Goal: Find specific page/section: Find specific page/section

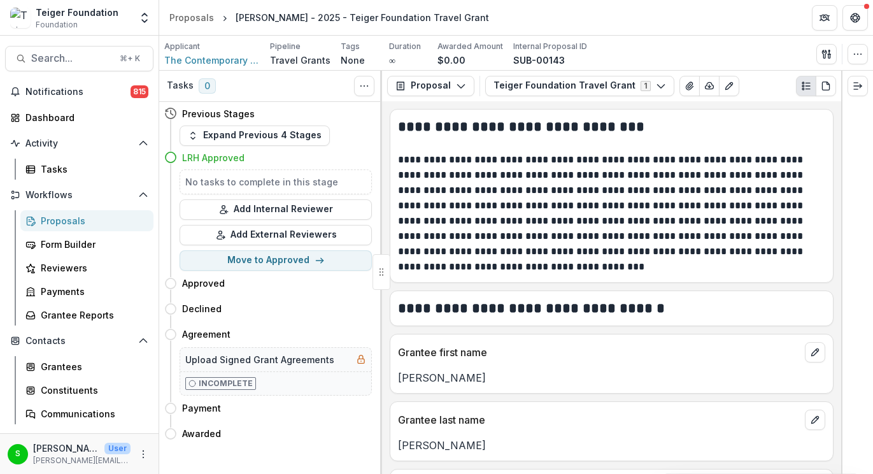
scroll to position [2362, 0]
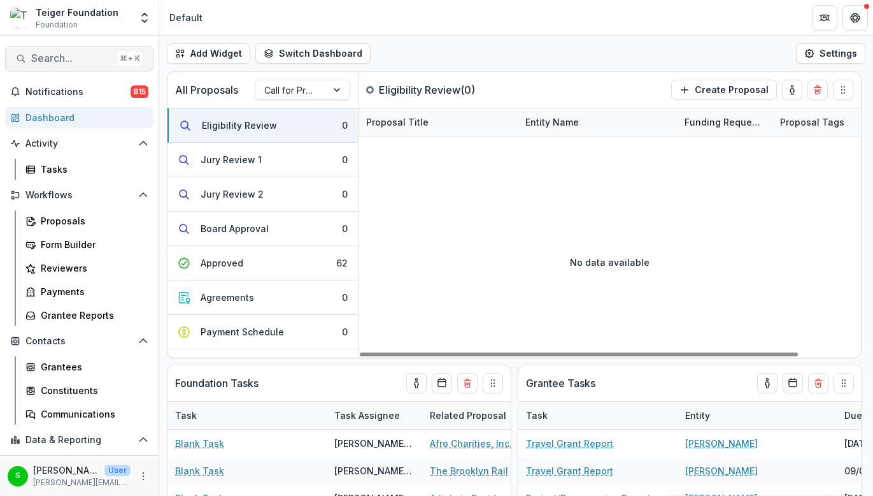
click at [66, 61] on span "Search..." at bounding box center [71, 58] width 81 height 12
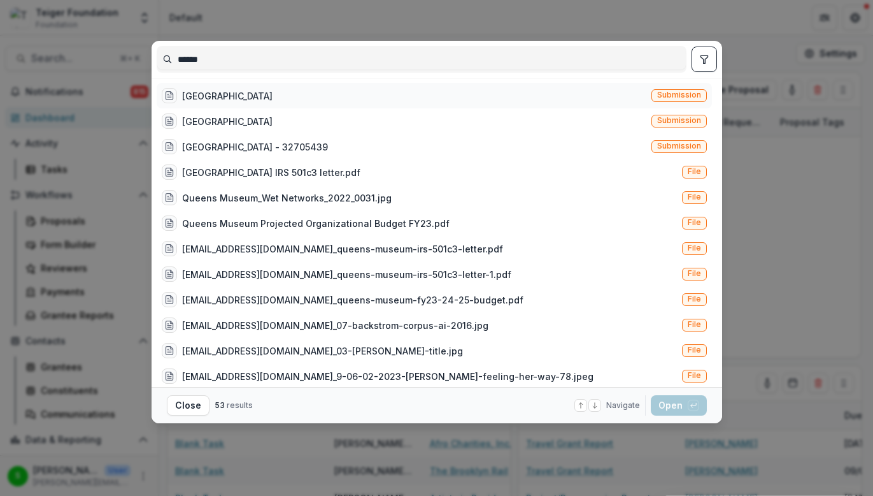
type input "******"
click at [362, 104] on div "[GEOGRAPHIC_DATA] Submission" at bounding box center [435, 95] width 556 height 25
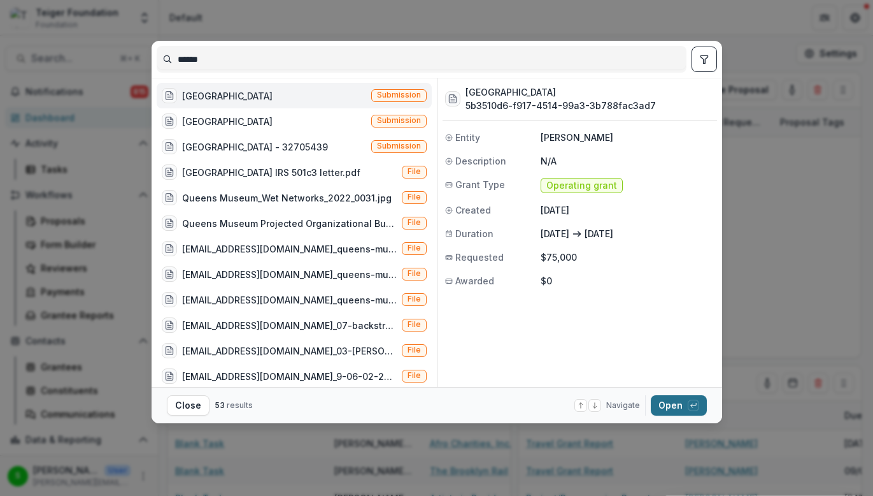
click at [664, 398] on button "Open with enter key" at bounding box center [679, 405] width 56 height 20
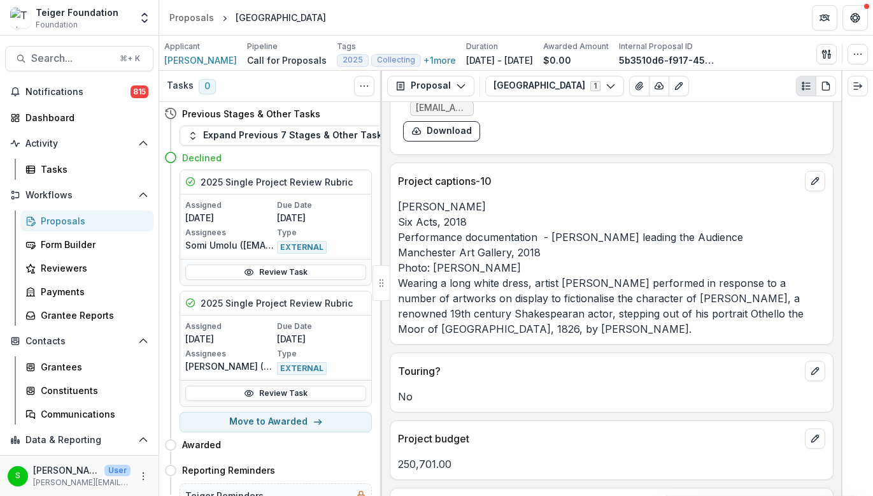
scroll to position [8319, 0]
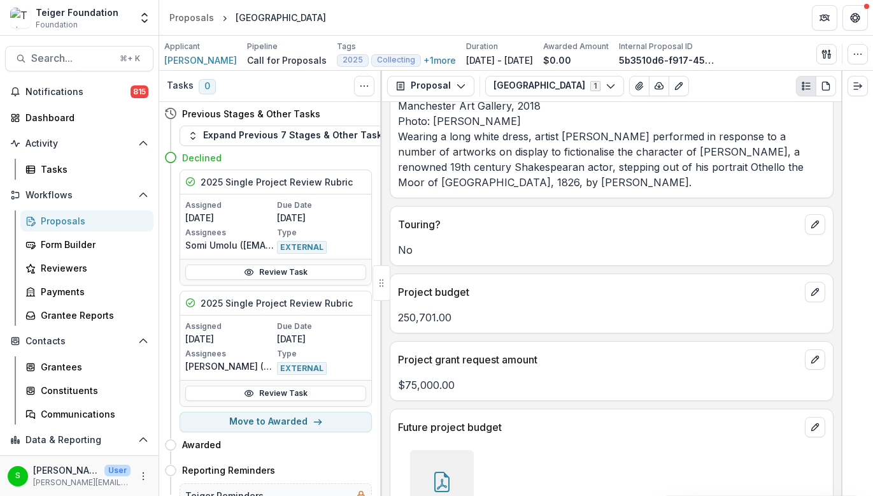
click at [470, 450] on div at bounding box center [442, 482] width 64 height 64
